Goal: Task Accomplishment & Management: Manage account settings

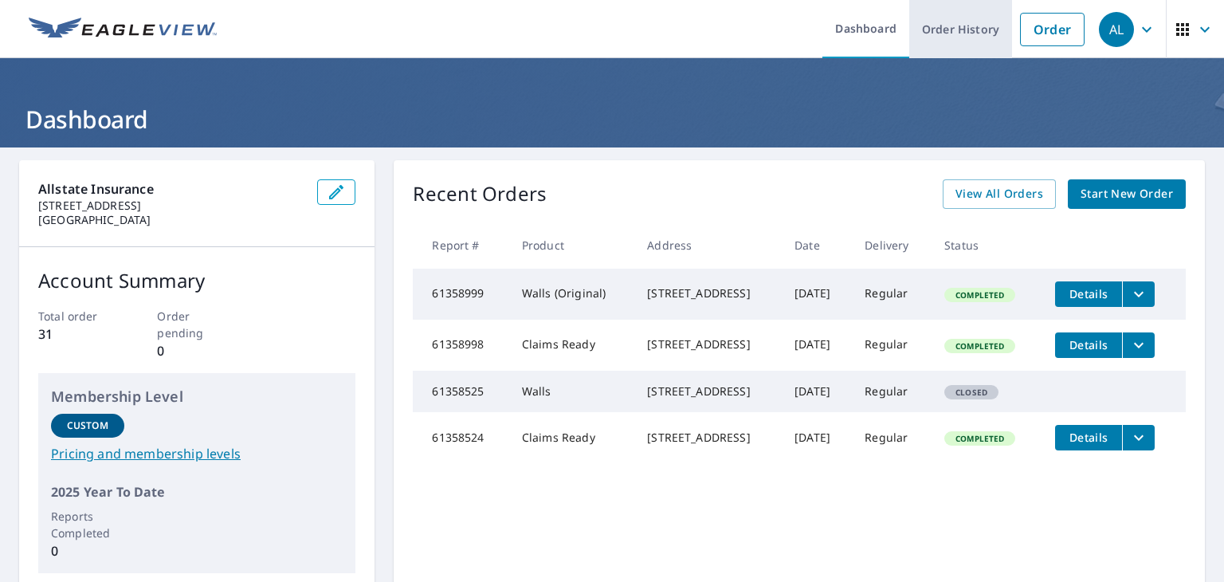
click at [944, 28] on link "Order History" at bounding box center [961, 29] width 103 height 58
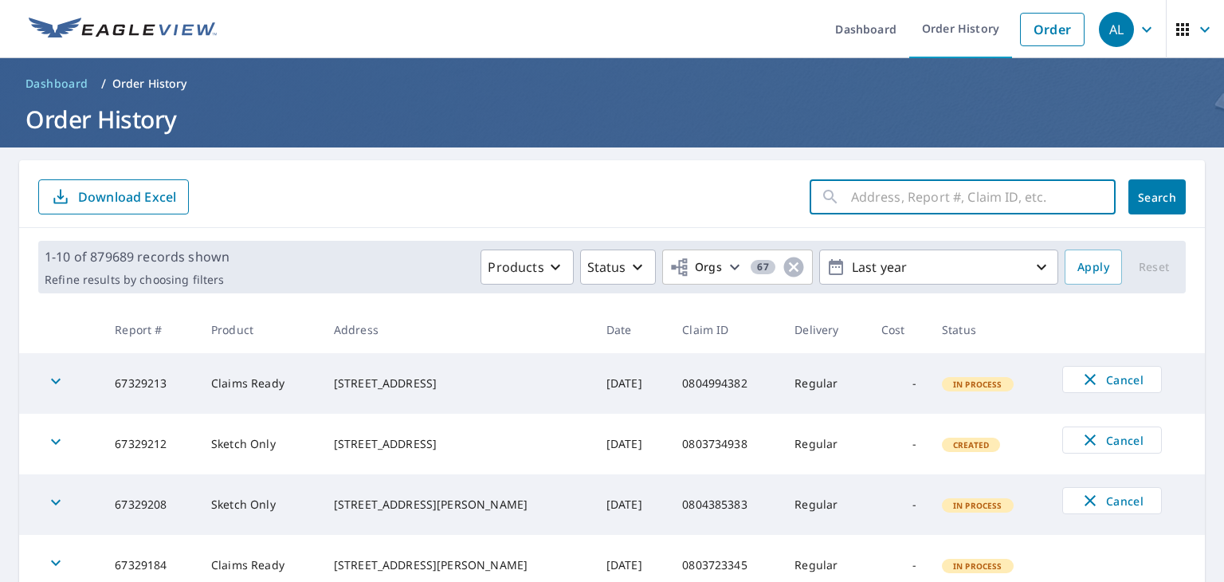
click at [894, 198] on input "text" at bounding box center [983, 197] width 265 height 45
paste input "0798265369"
type input "0798265369"
click at [1144, 190] on span "Search" at bounding box center [1157, 197] width 32 height 15
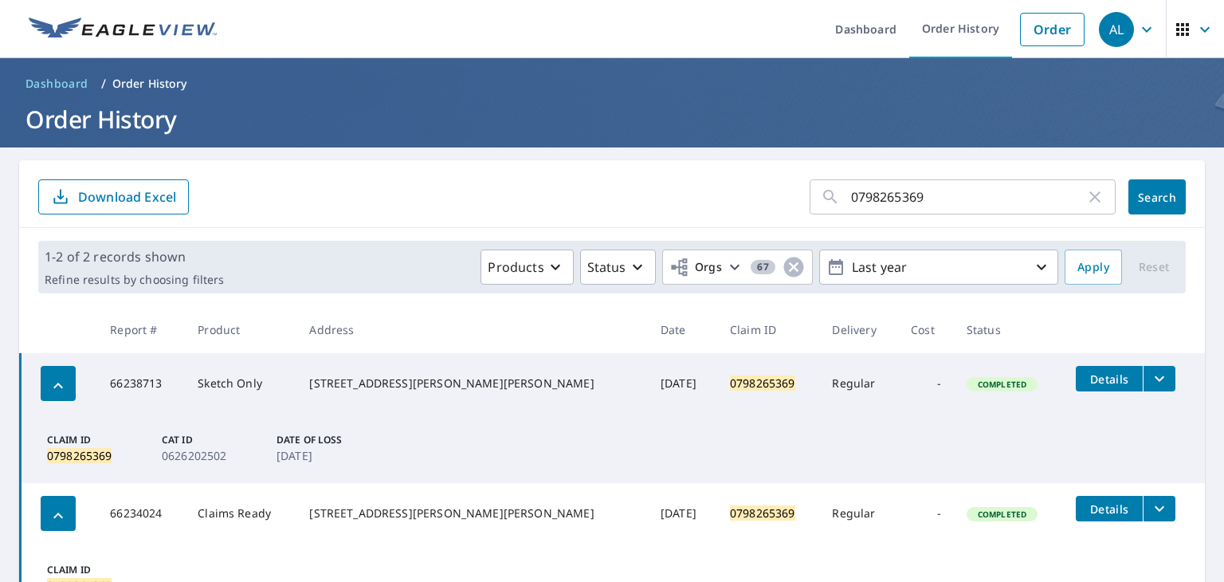
click at [641, 187] on form "0798265369 ​ Search Download Excel" at bounding box center [612, 196] width 1148 height 35
click at [1150, 377] on icon "filesDropdownBtn-66238713" at bounding box center [1159, 378] width 19 height 19
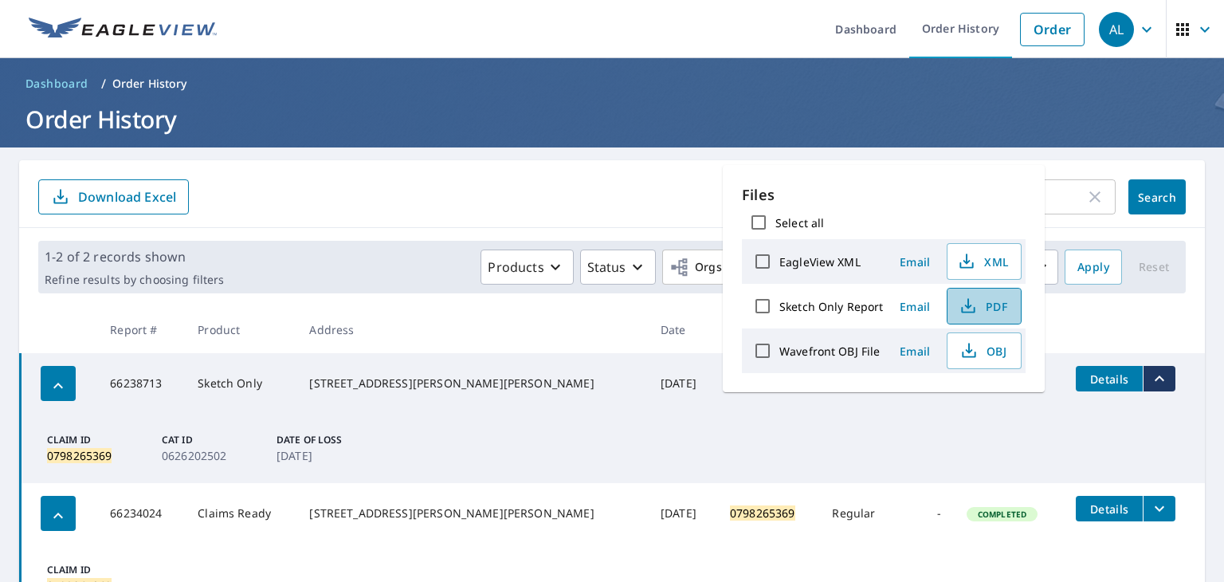
click at [982, 308] on span "PDF" at bounding box center [982, 306] width 51 height 19
